Goal: Check status: Check status

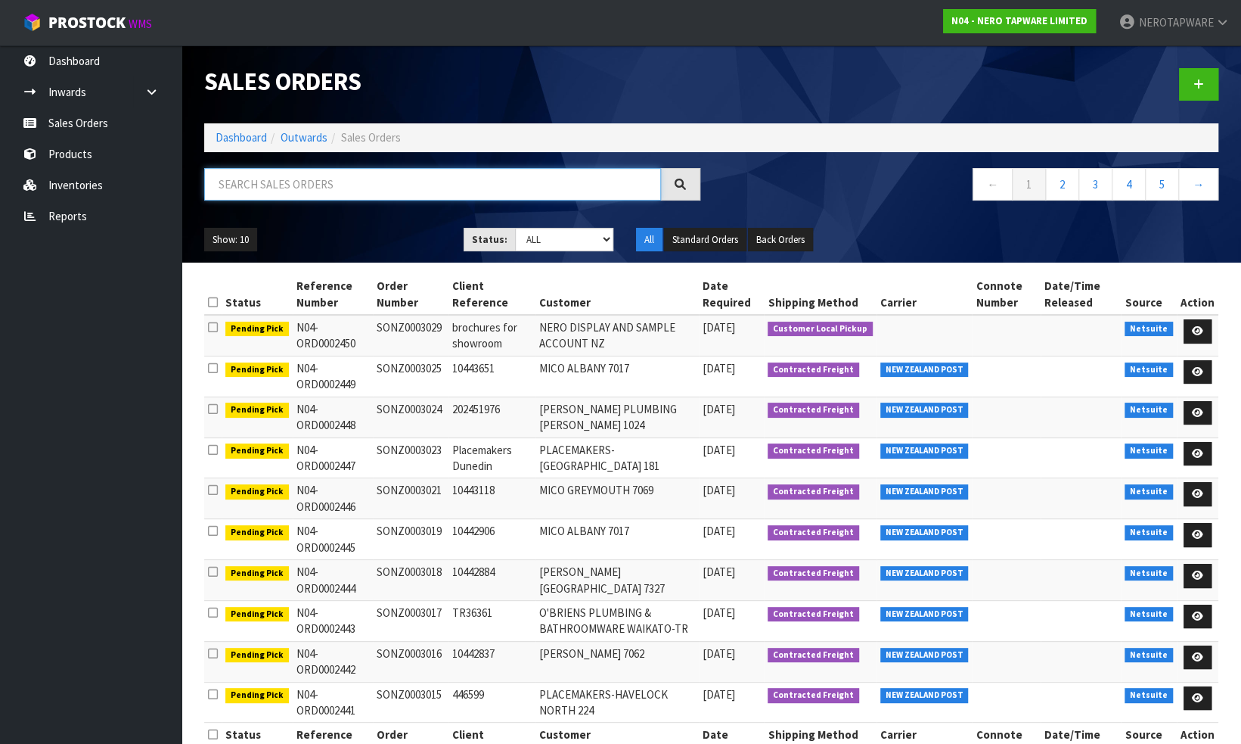
click at [484, 185] on input "text" at bounding box center [432, 184] width 457 height 33
paste input "SONZ0003015"
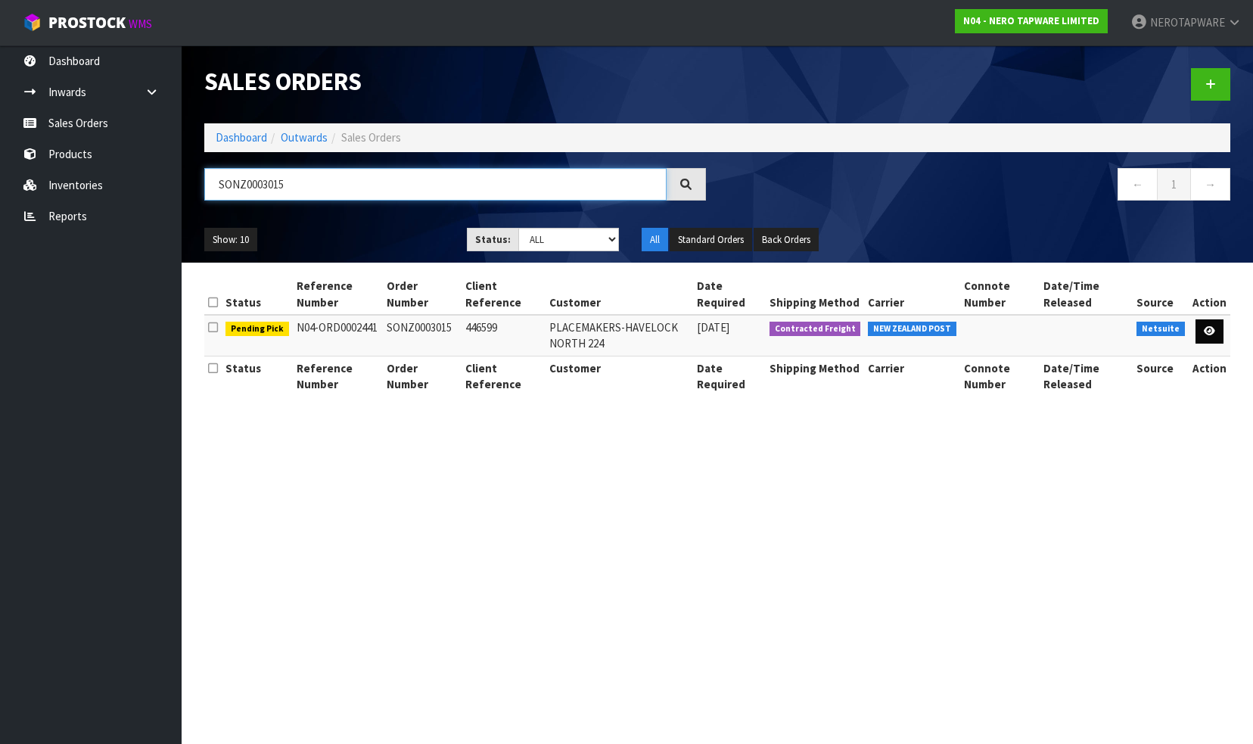
type input "SONZ0003015"
click at [1206, 328] on icon at bounding box center [1208, 331] width 11 height 10
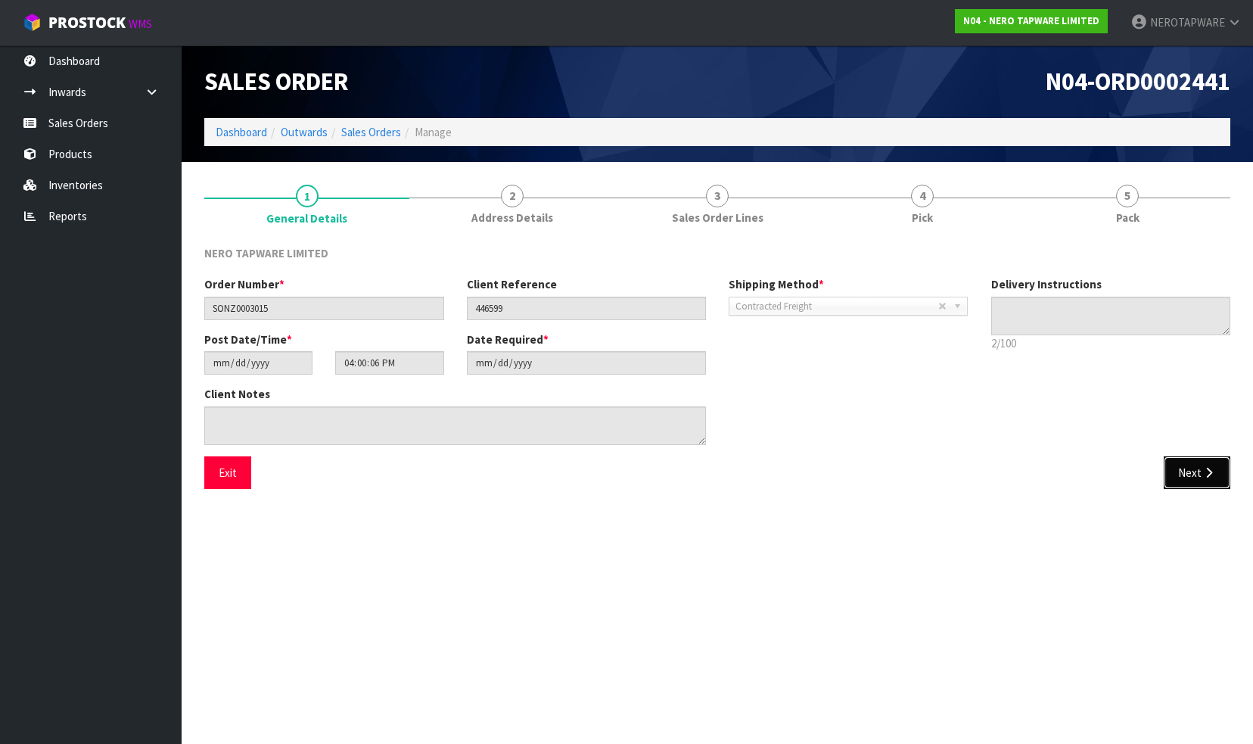
click at [1182, 477] on button "Next" at bounding box center [1196, 472] width 67 height 33
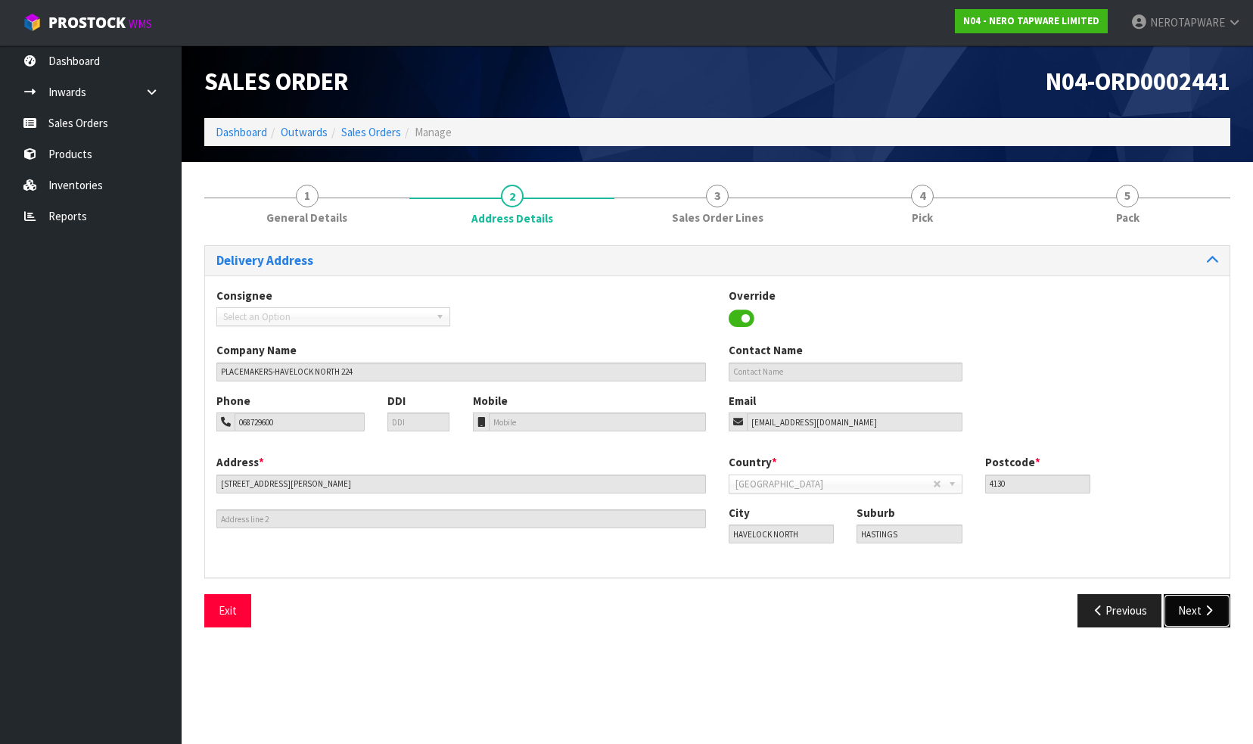
click at [1186, 605] on button "Next" at bounding box center [1196, 610] width 67 height 33
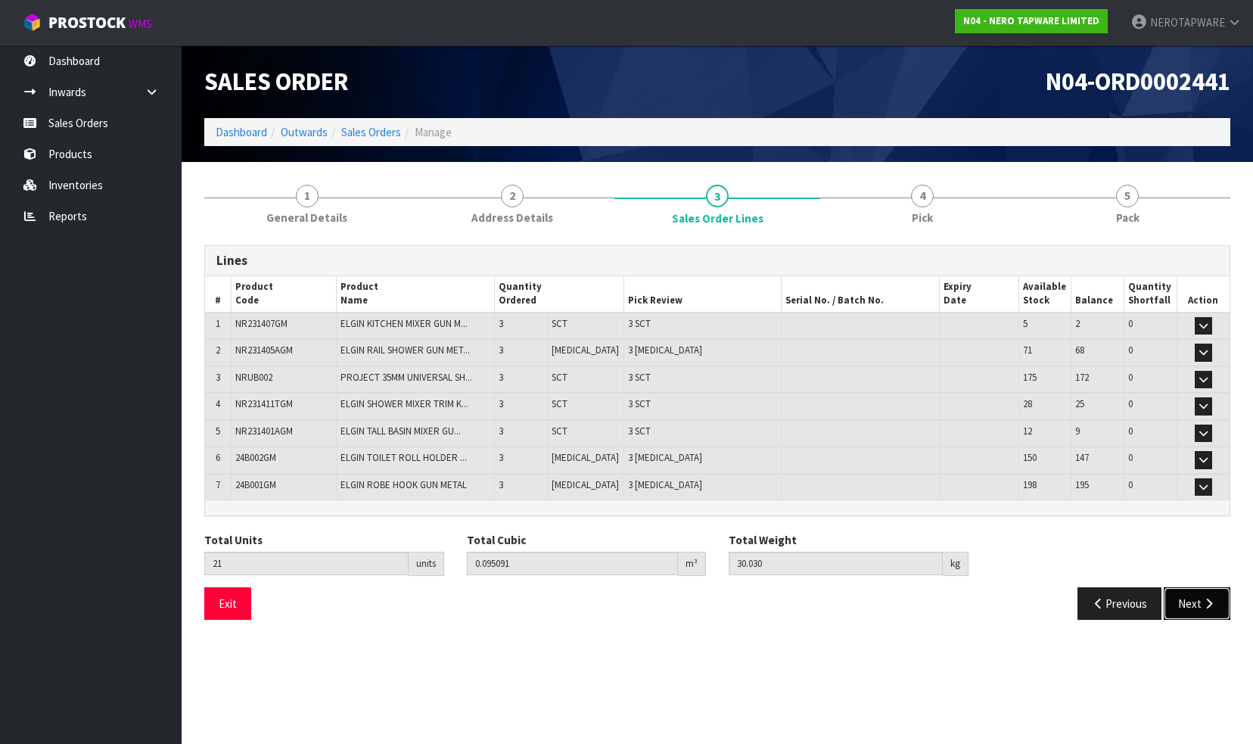
click at [1191, 601] on button "Next" at bounding box center [1196, 603] width 67 height 33
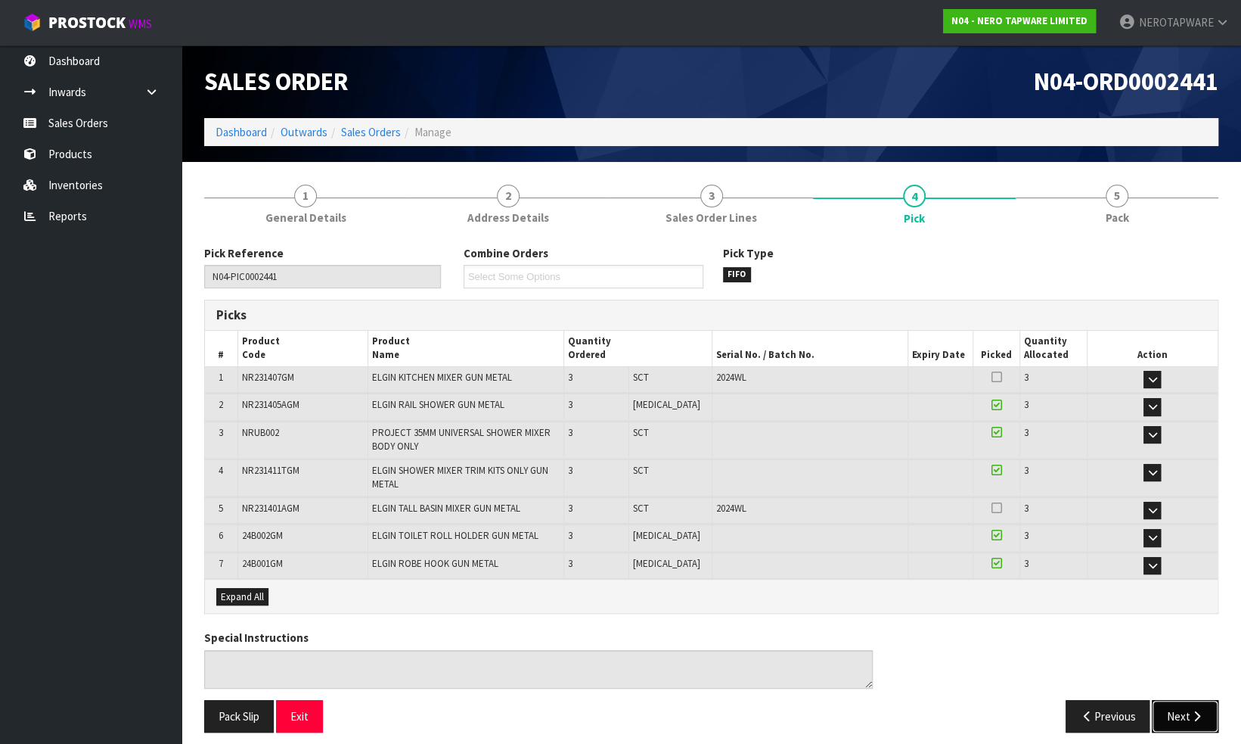
click at [1178, 716] on button "Next" at bounding box center [1185, 716] width 67 height 33
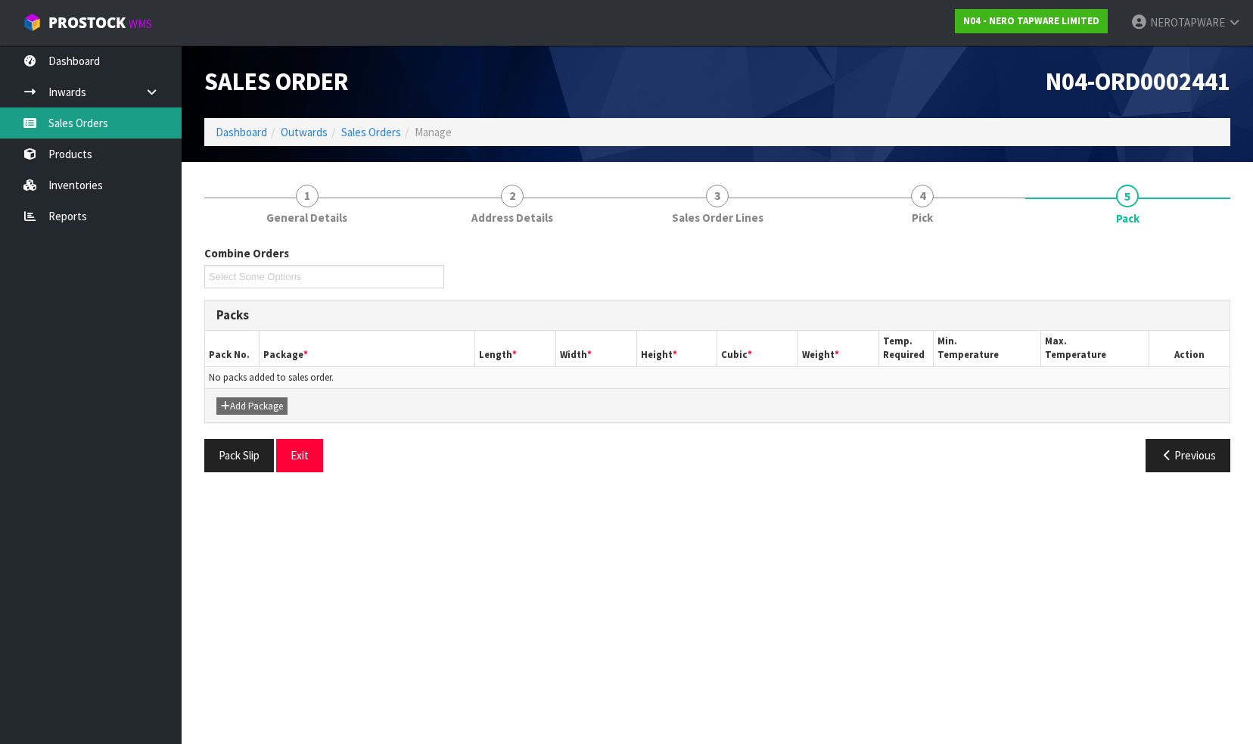
click at [87, 129] on link "Sales Orders" at bounding box center [91, 122] width 182 height 31
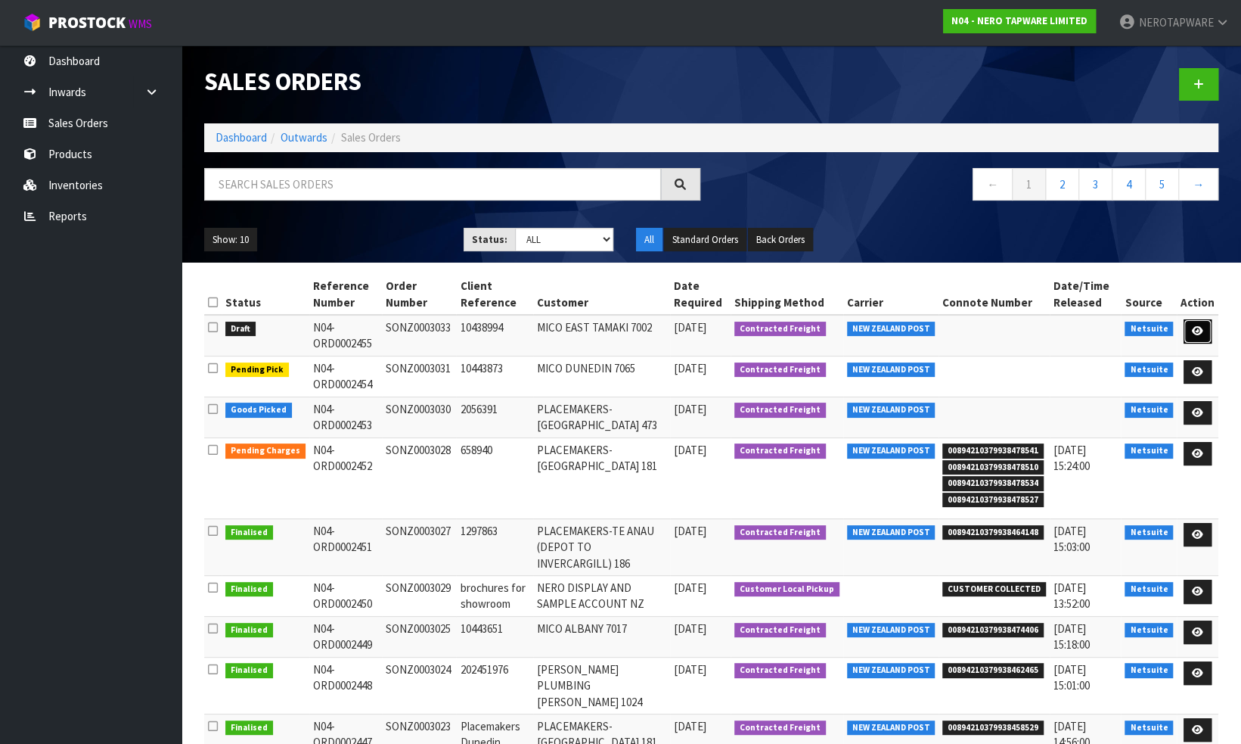
click at [1197, 327] on icon at bounding box center [1197, 331] width 11 height 10
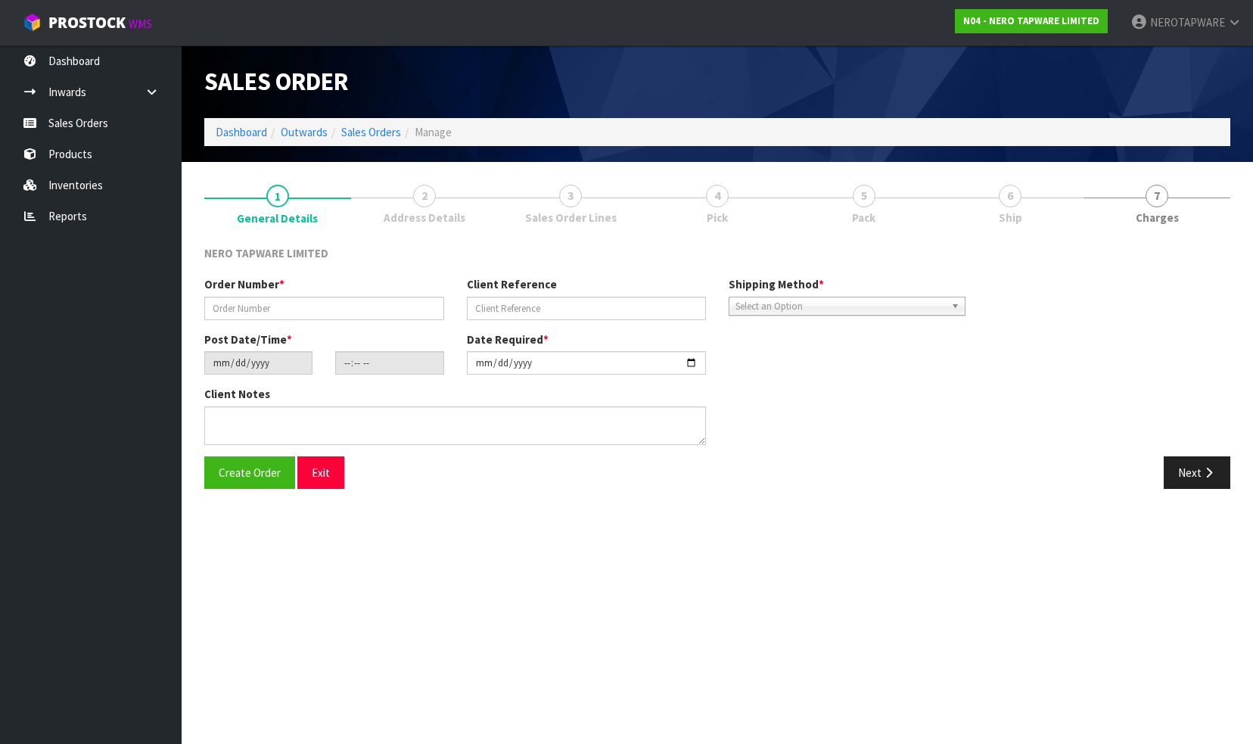
type input "SONZ0003033"
type input "10438994"
type input "[DATE]"
type input "14:00:10.000"
type input "[DATE]"
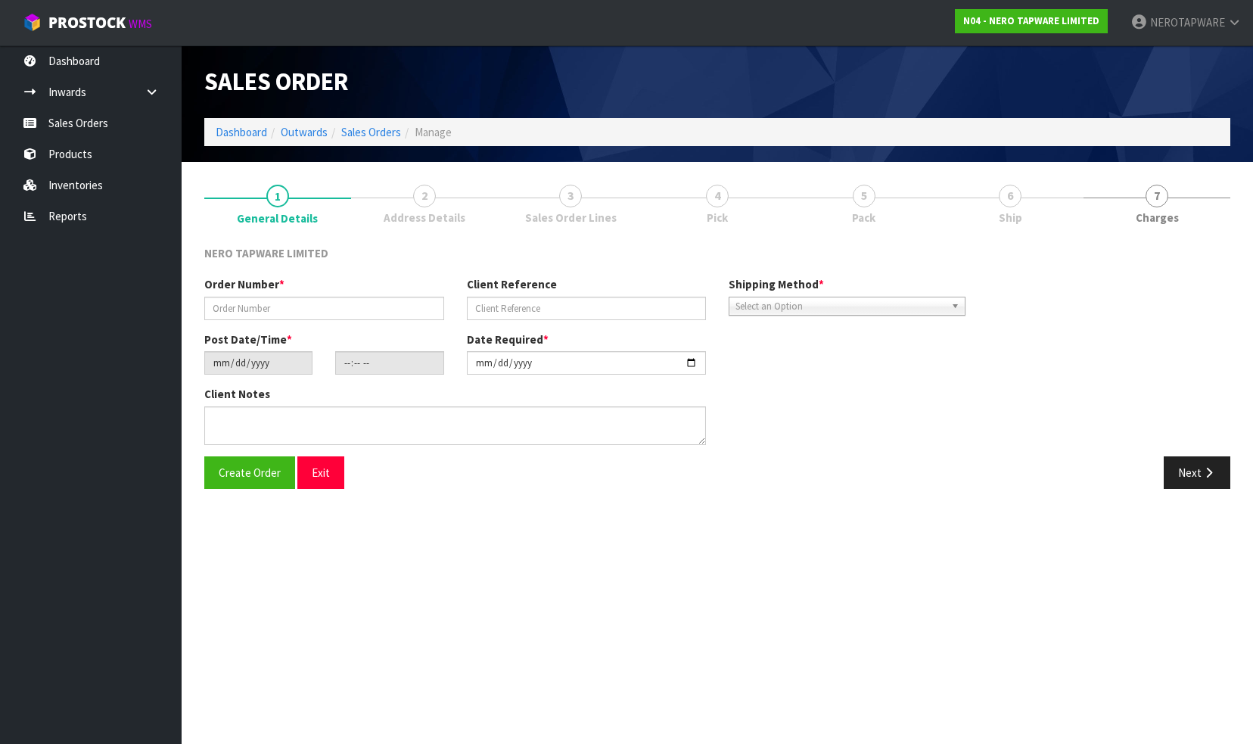
type textarea "internal fulfill"
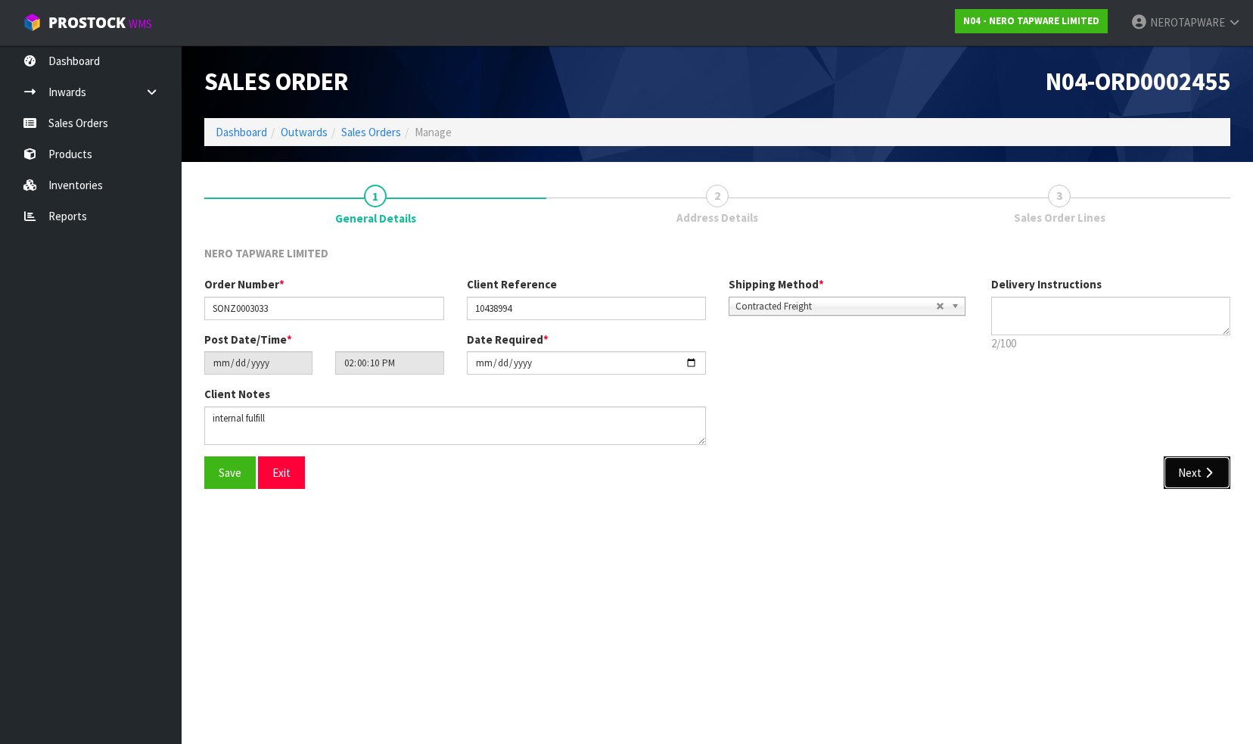
click at [1172, 470] on button "Next" at bounding box center [1196, 472] width 67 height 33
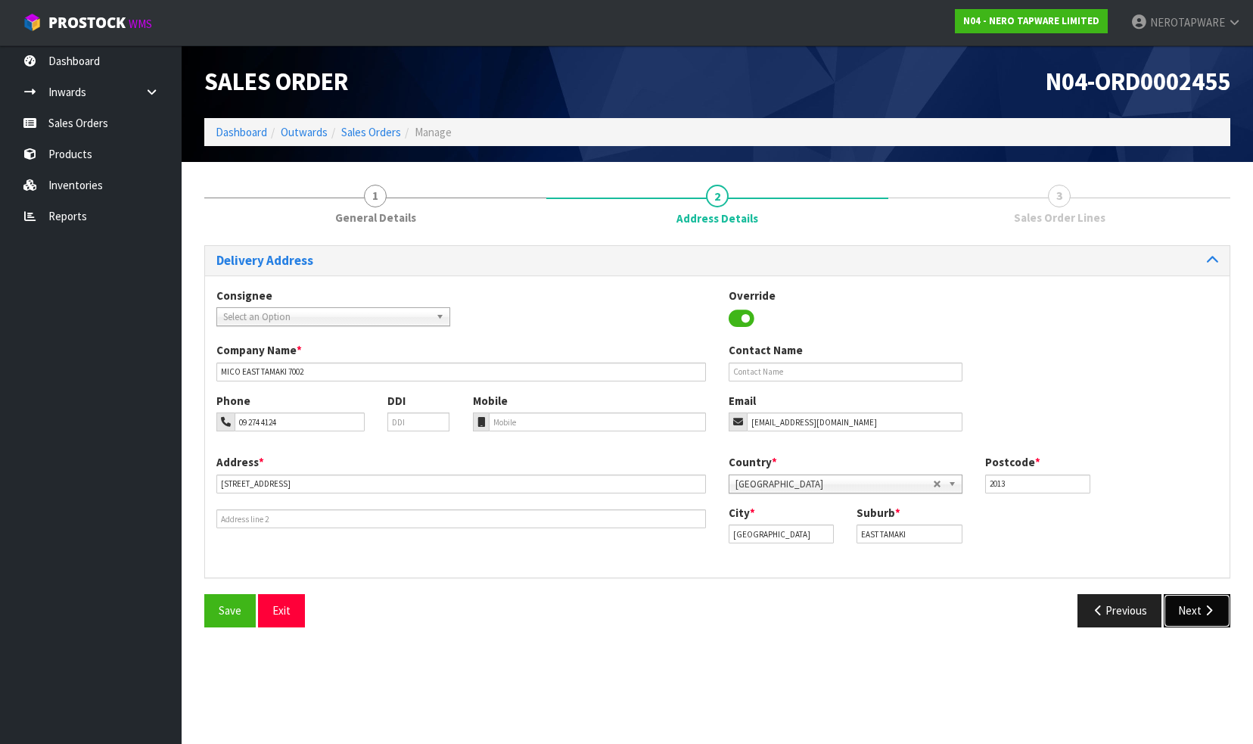
click at [1182, 606] on button "Next" at bounding box center [1196, 610] width 67 height 33
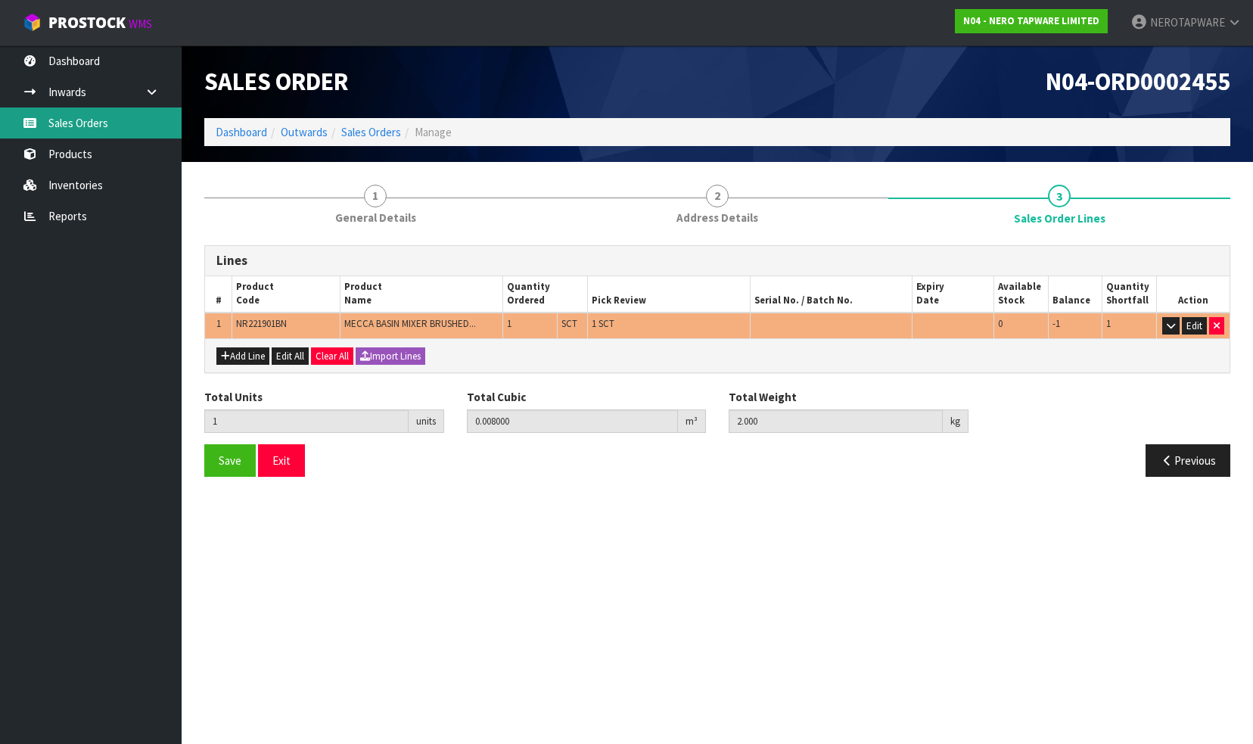
click at [107, 116] on link "Sales Orders" at bounding box center [91, 122] width 182 height 31
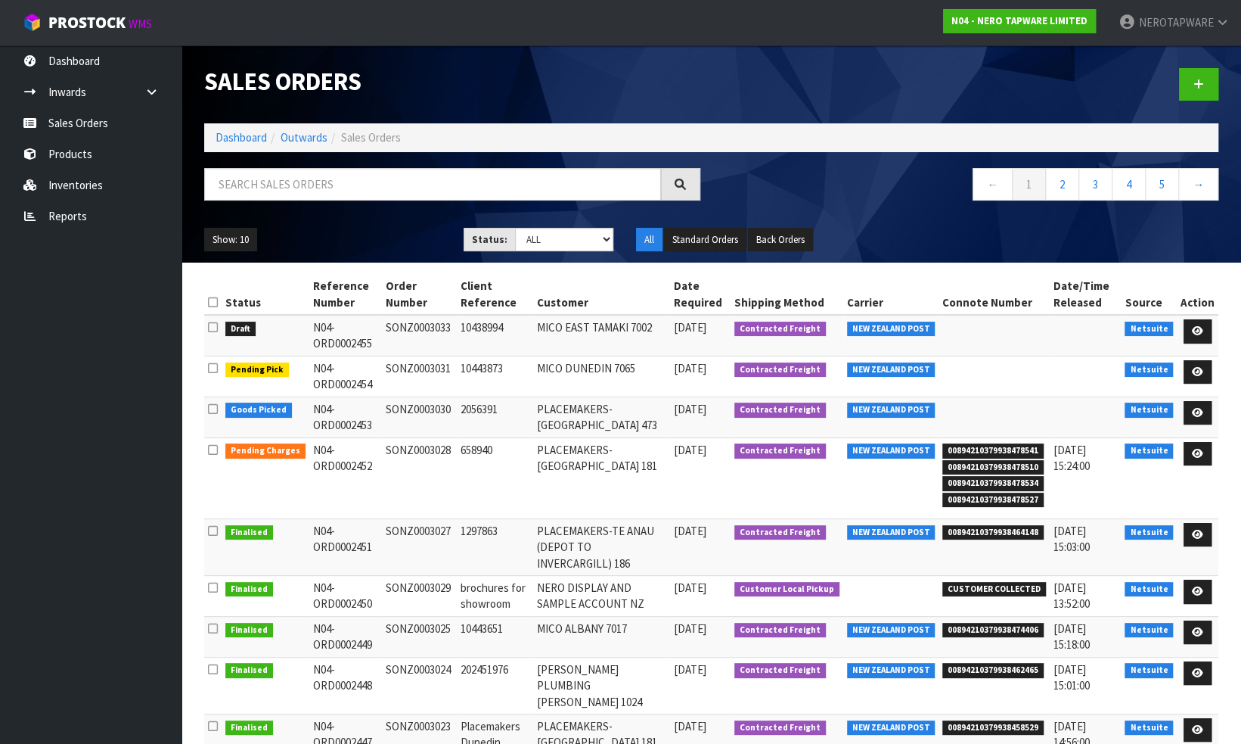
click at [430, 322] on td "SONZ0003033" at bounding box center [419, 335] width 74 height 41
copy td "SONZ0003033"
click at [363, 186] on input "text" at bounding box center [432, 184] width 457 height 33
paste input "SONZ0003015"
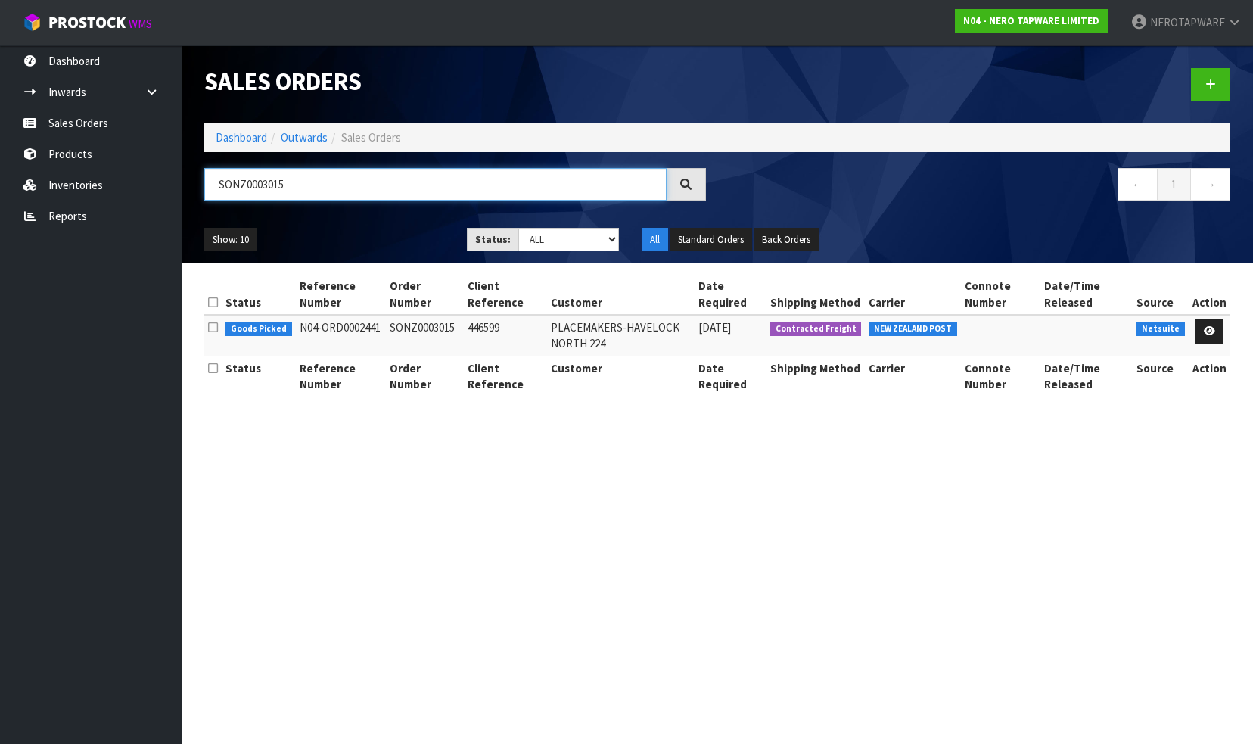
type input "SONZ0003015"
